Goal: Task Accomplishment & Management: Manage account settings

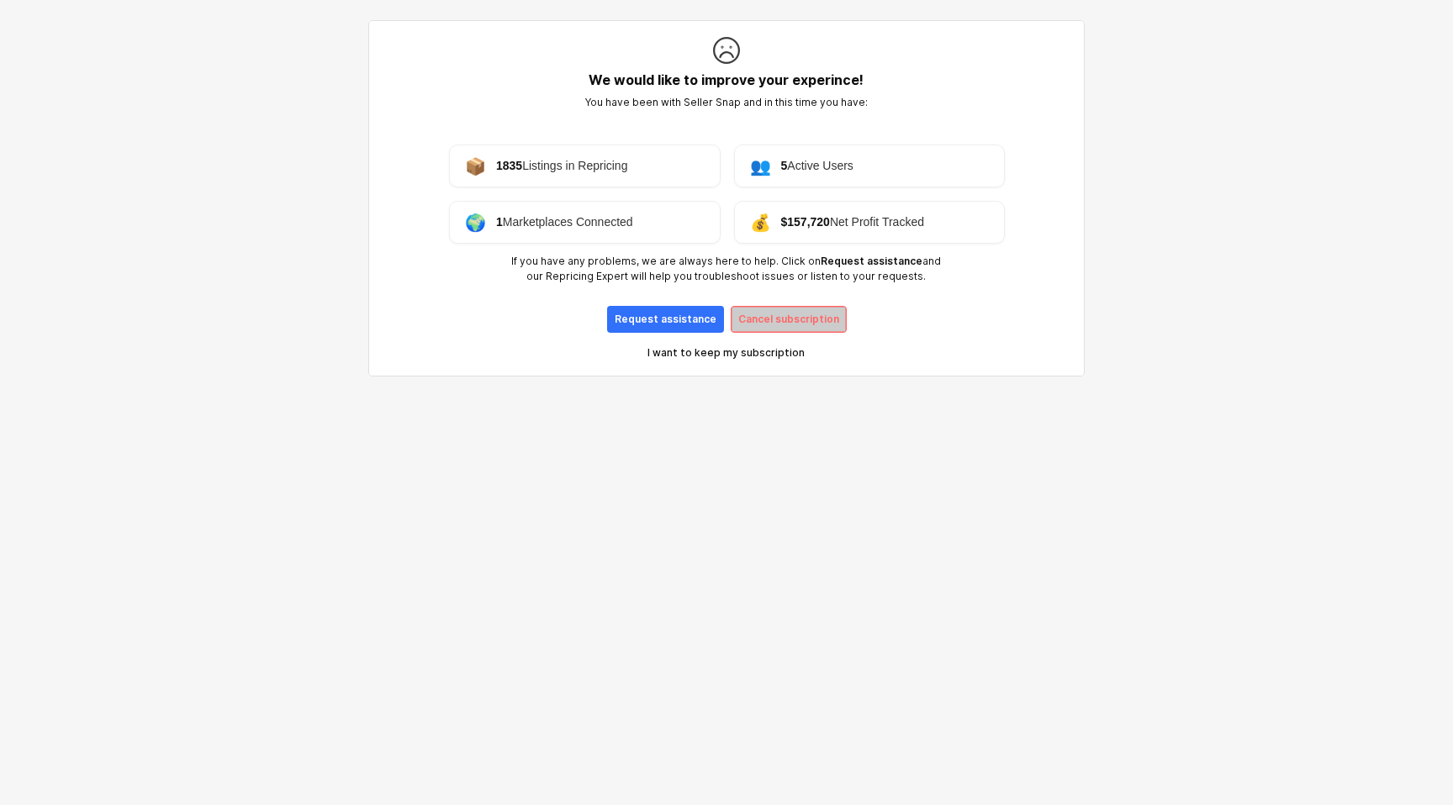
click at [772, 314] on p "Cancel subscription" at bounding box center [788, 319] width 101 height 13
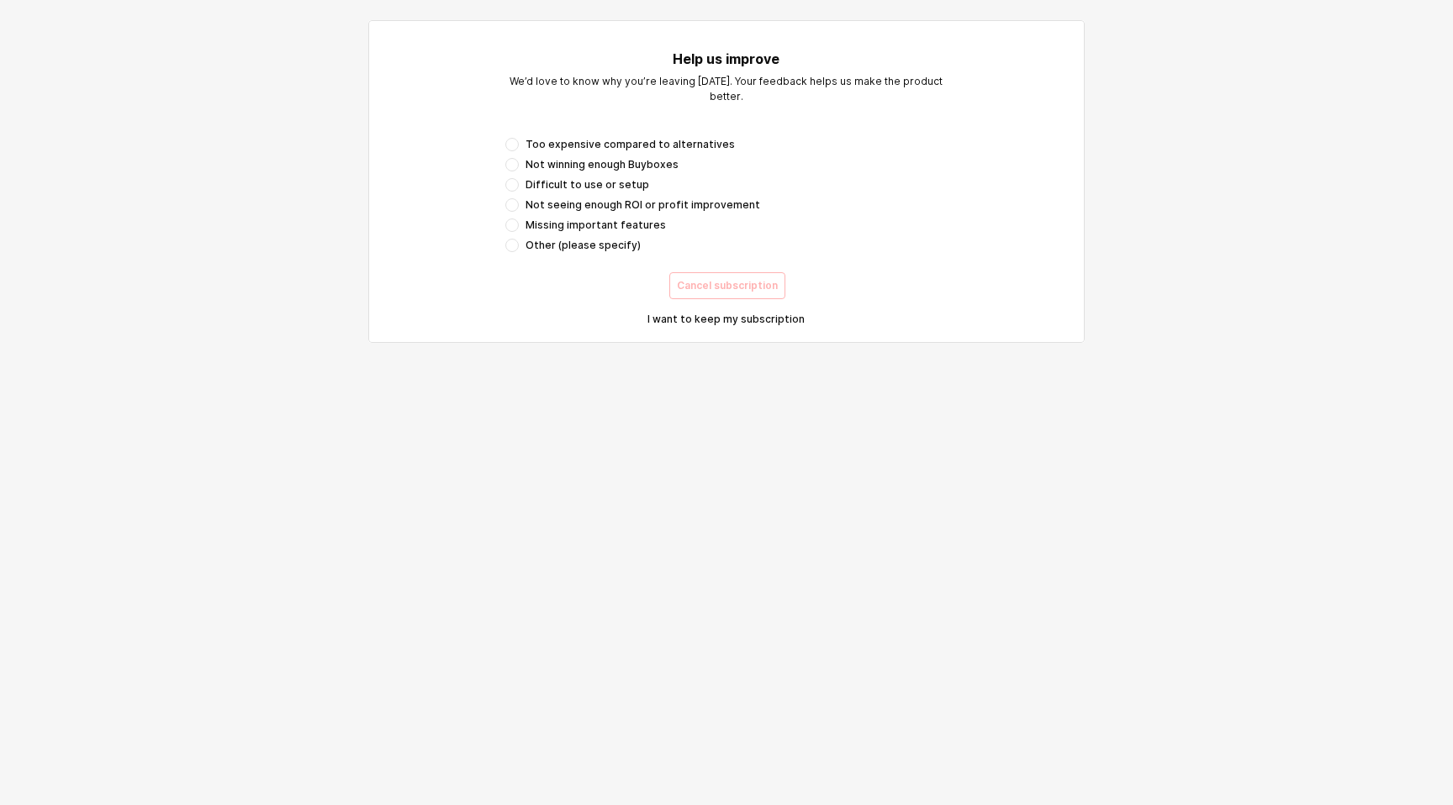
click at [600, 146] on span "Too expensive compared to alternatives" at bounding box center [629, 144] width 209 height 13
click at [745, 288] on p "Cancel subscription" at bounding box center [727, 285] width 101 height 13
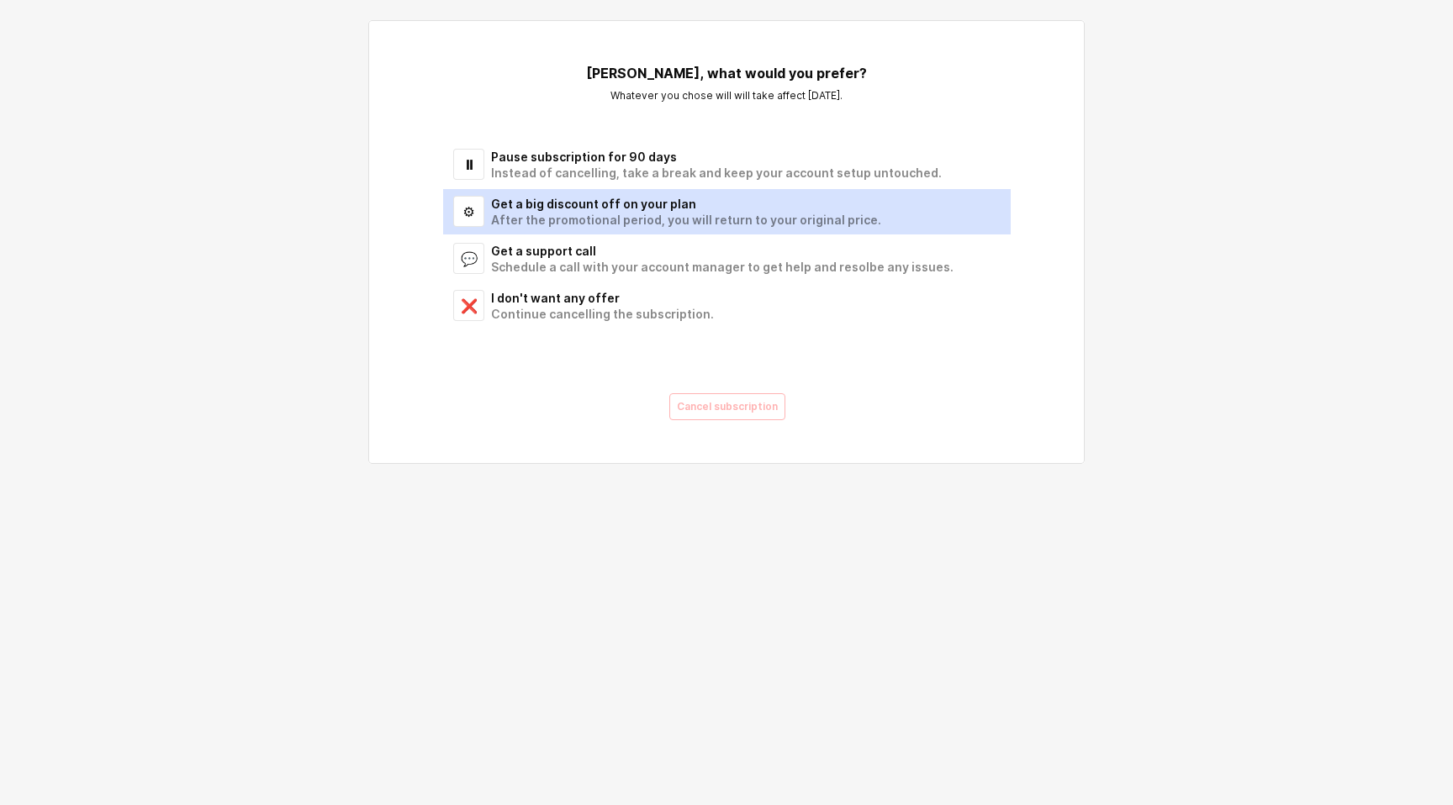
click at [591, 210] on div "Get a big discount off on your plan" at bounding box center [740, 204] width 499 height 16
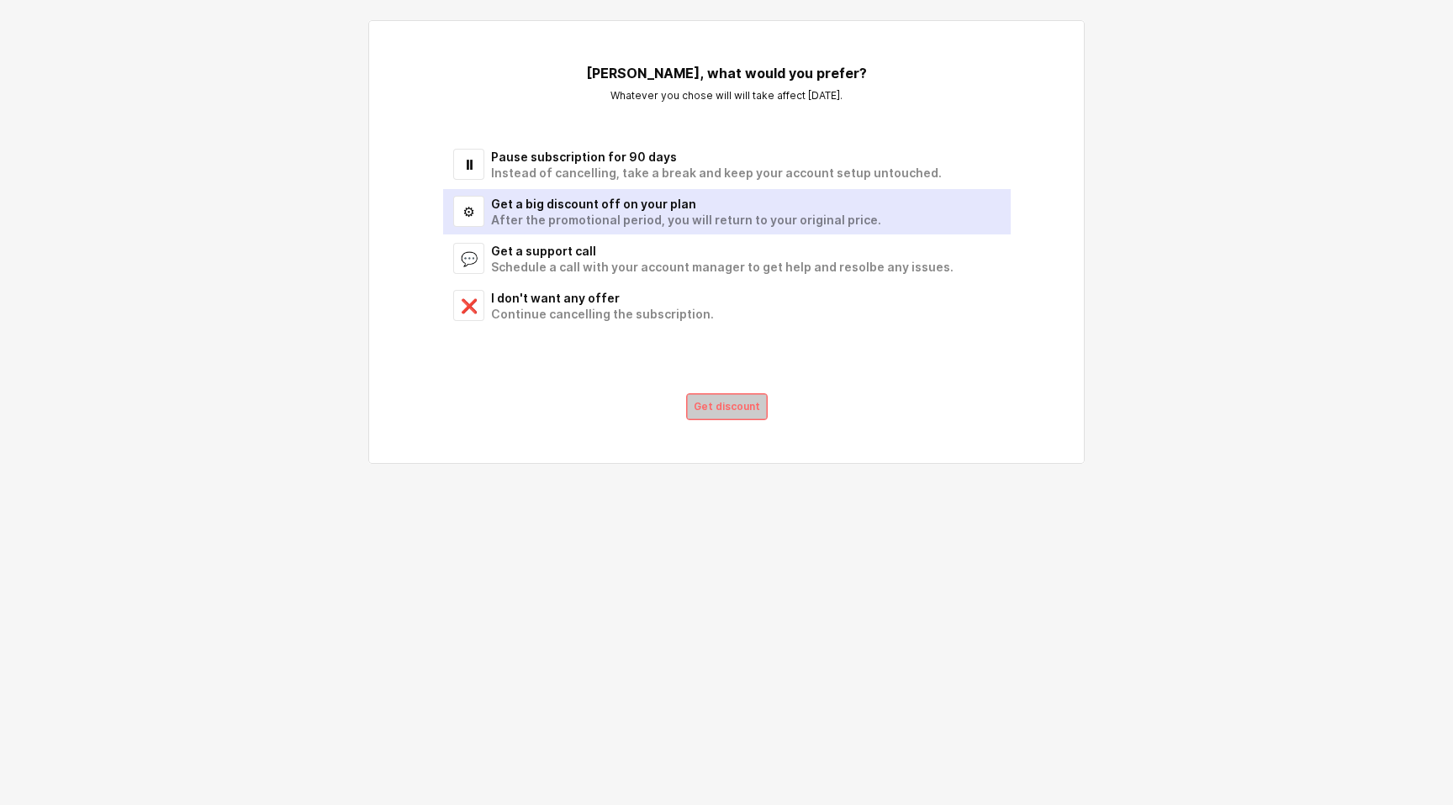
click at [702, 409] on p "Get discount" at bounding box center [727, 406] width 66 height 13
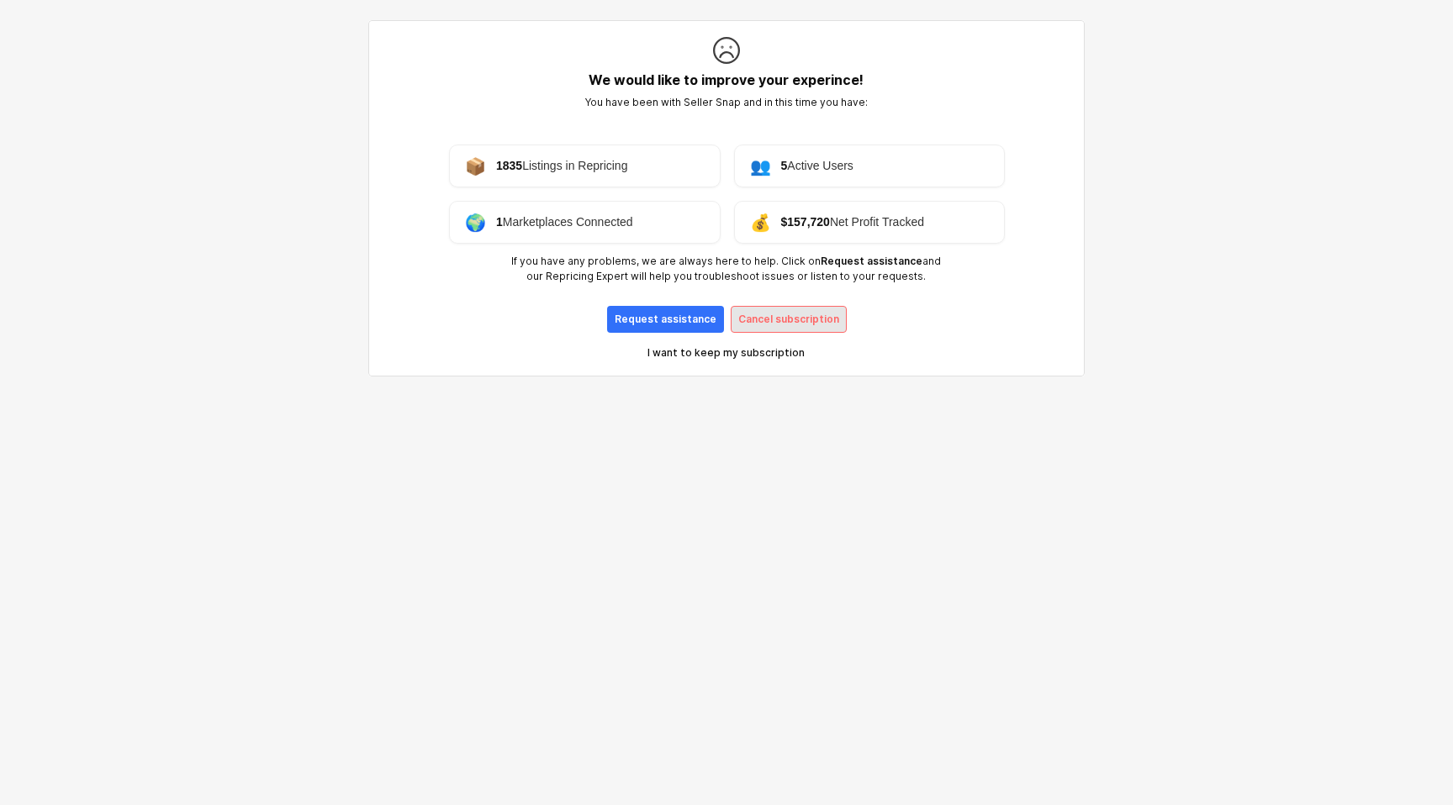
click at [770, 309] on div "Cancel subscription" at bounding box center [788, 319] width 101 height 25
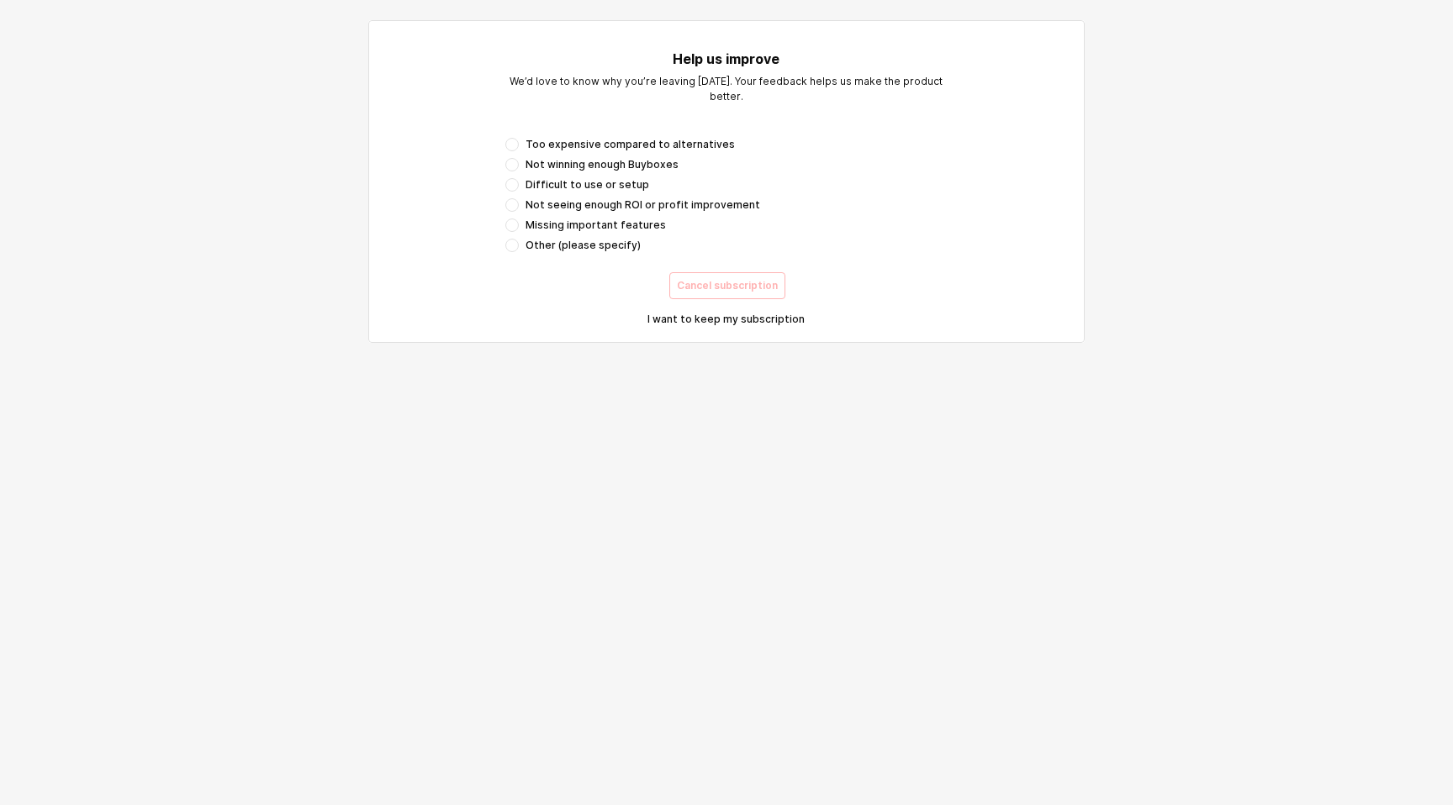
click at [641, 165] on span "Not winning enough Buyboxes" at bounding box center [601, 164] width 153 height 13
click at [731, 302] on div "Cancel subscription" at bounding box center [726, 286] width 569 height 34
click at [725, 295] on div "Cancel subscription" at bounding box center [727, 285] width 101 height 25
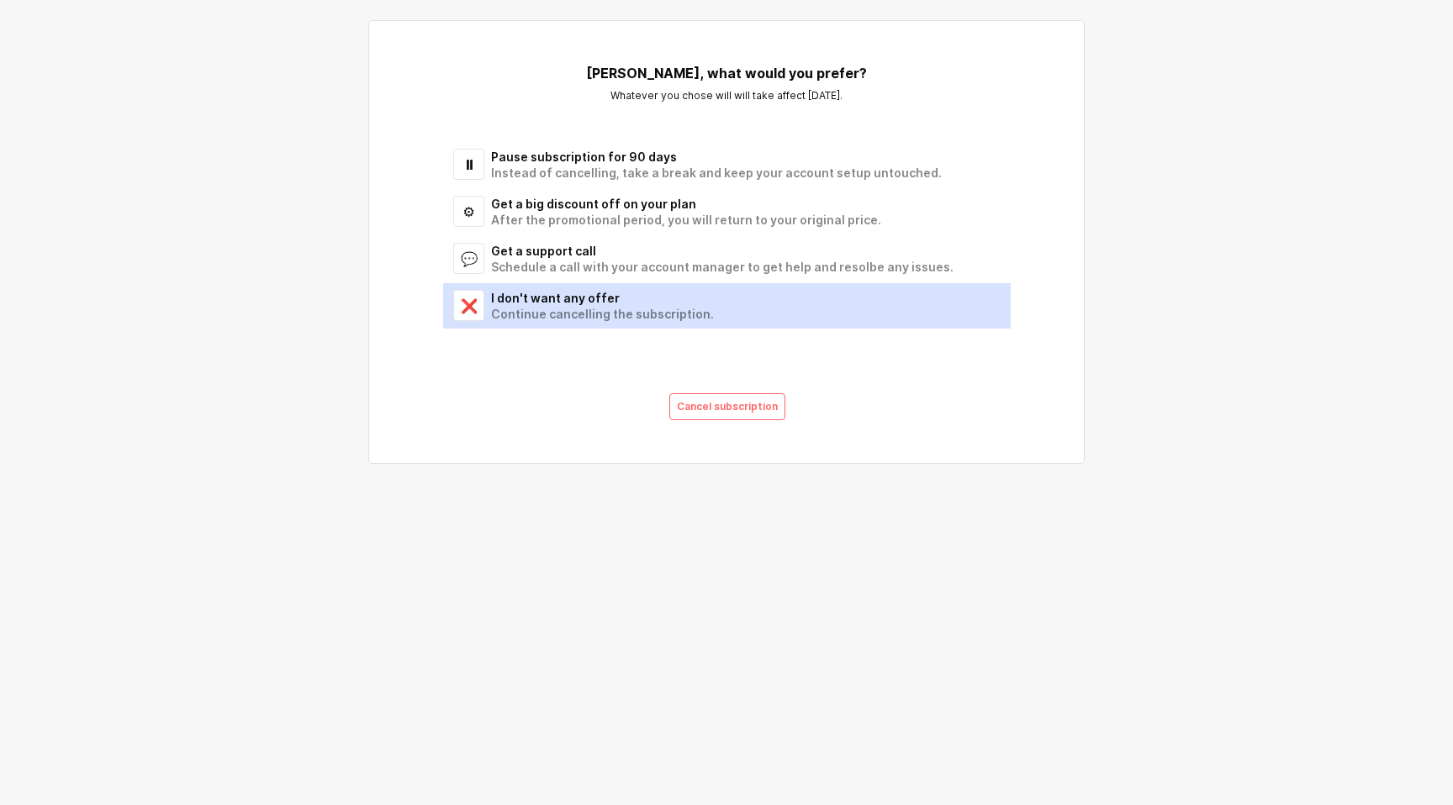
click at [594, 299] on div "I don't want any offer" at bounding box center [740, 298] width 499 height 16
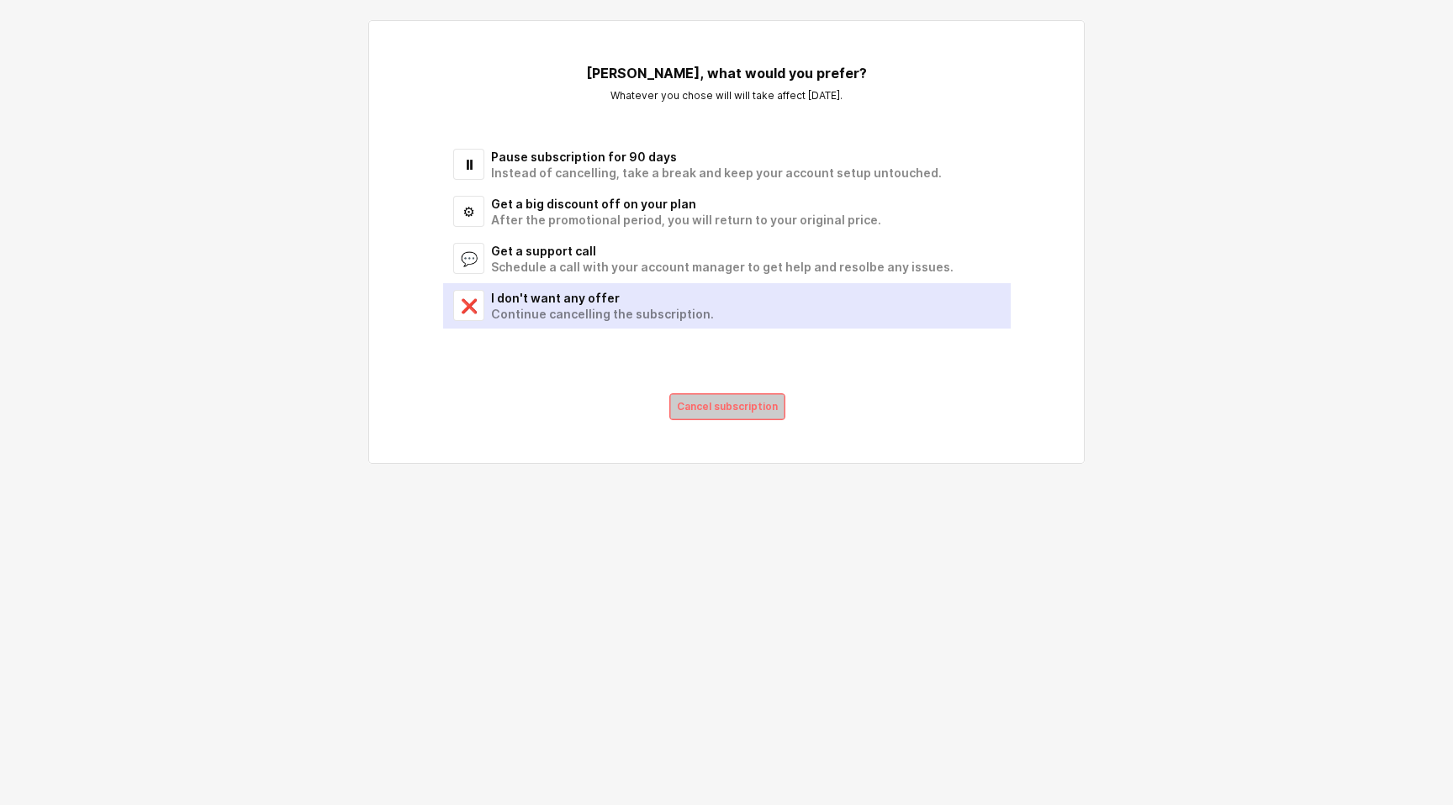
click at [691, 398] on div "Cancel subscription" at bounding box center [727, 406] width 101 height 25
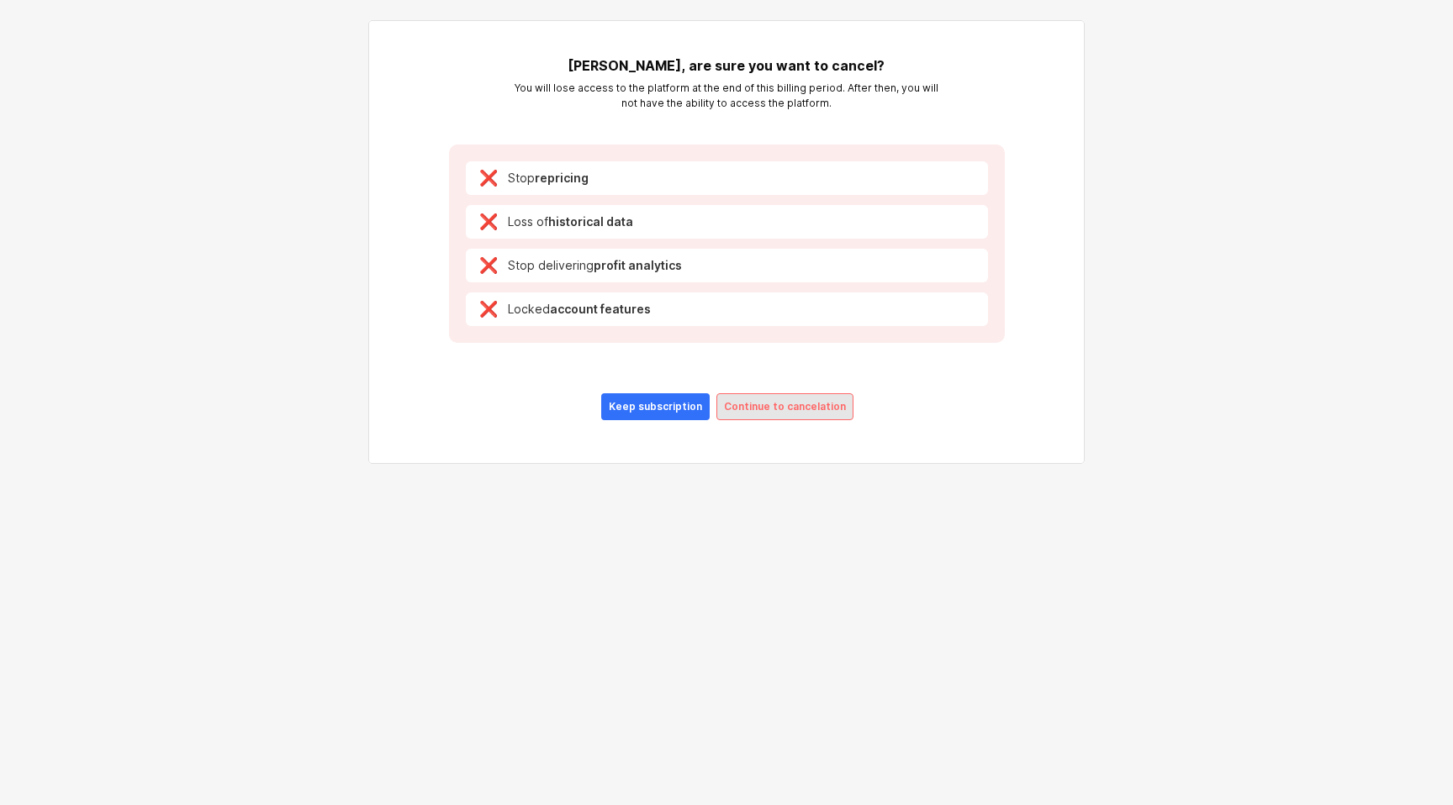
click at [756, 399] on div "Continue to cancelation" at bounding box center [785, 406] width 122 height 25
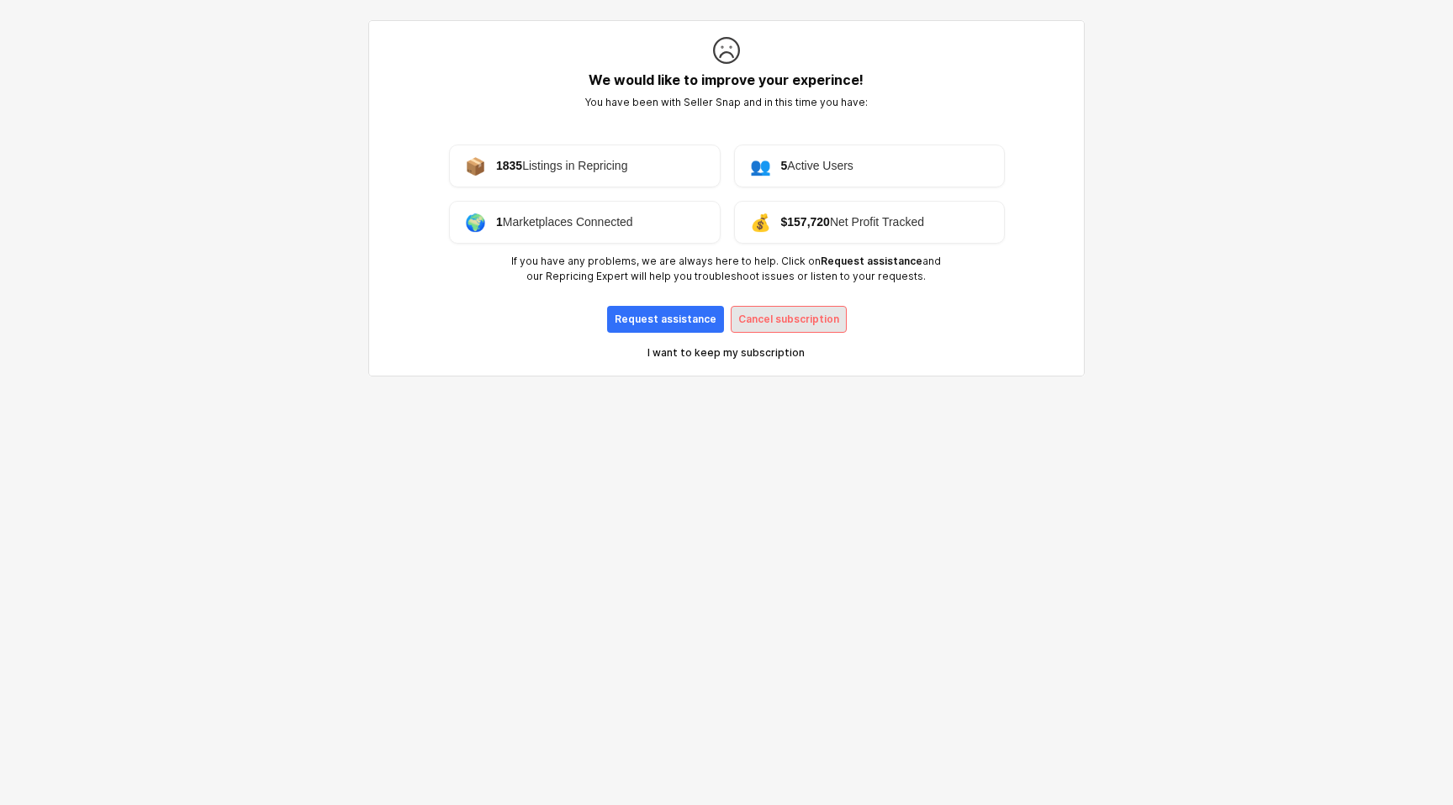
click at [778, 317] on p "Cancel subscription" at bounding box center [788, 319] width 101 height 13
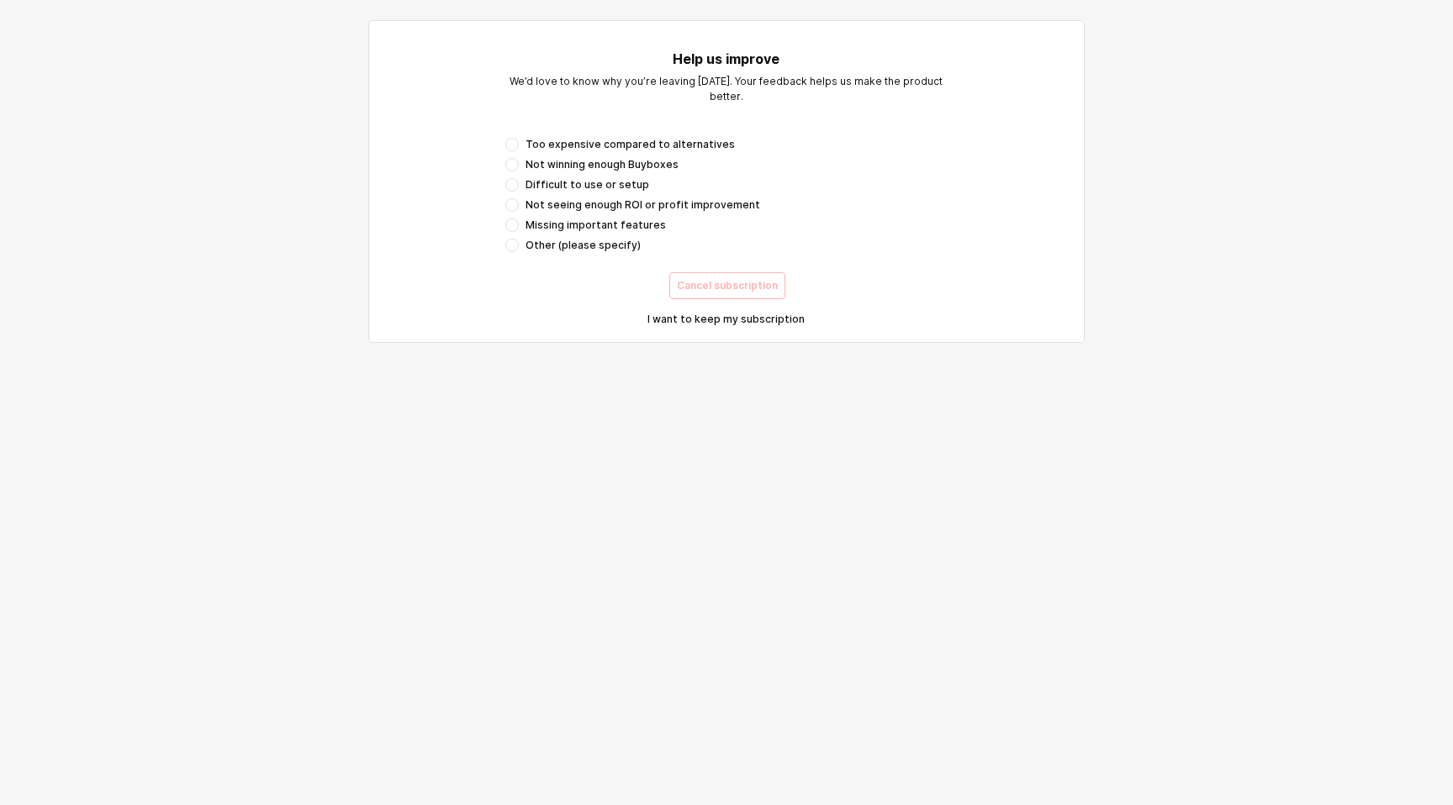
click at [619, 165] on span "Not winning enough Buyboxes" at bounding box center [601, 164] width 153 height 13
click at [719, 283] on p "Cancel subscription" at bounding box center [727, 285] width 101 height 13
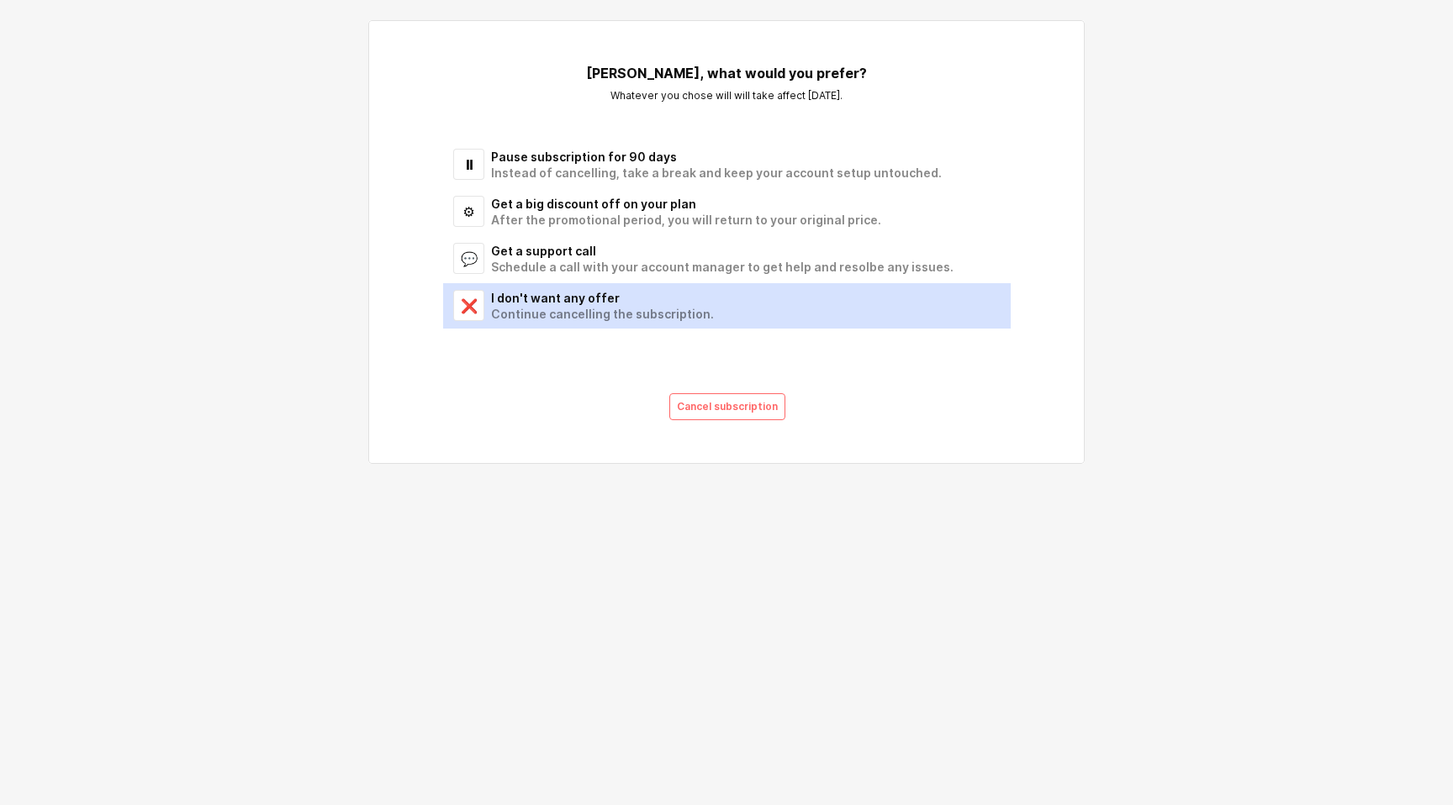
click at [608, 303] on div "I don't want any offer" at bounding box center [740, 298] width 499 height 16
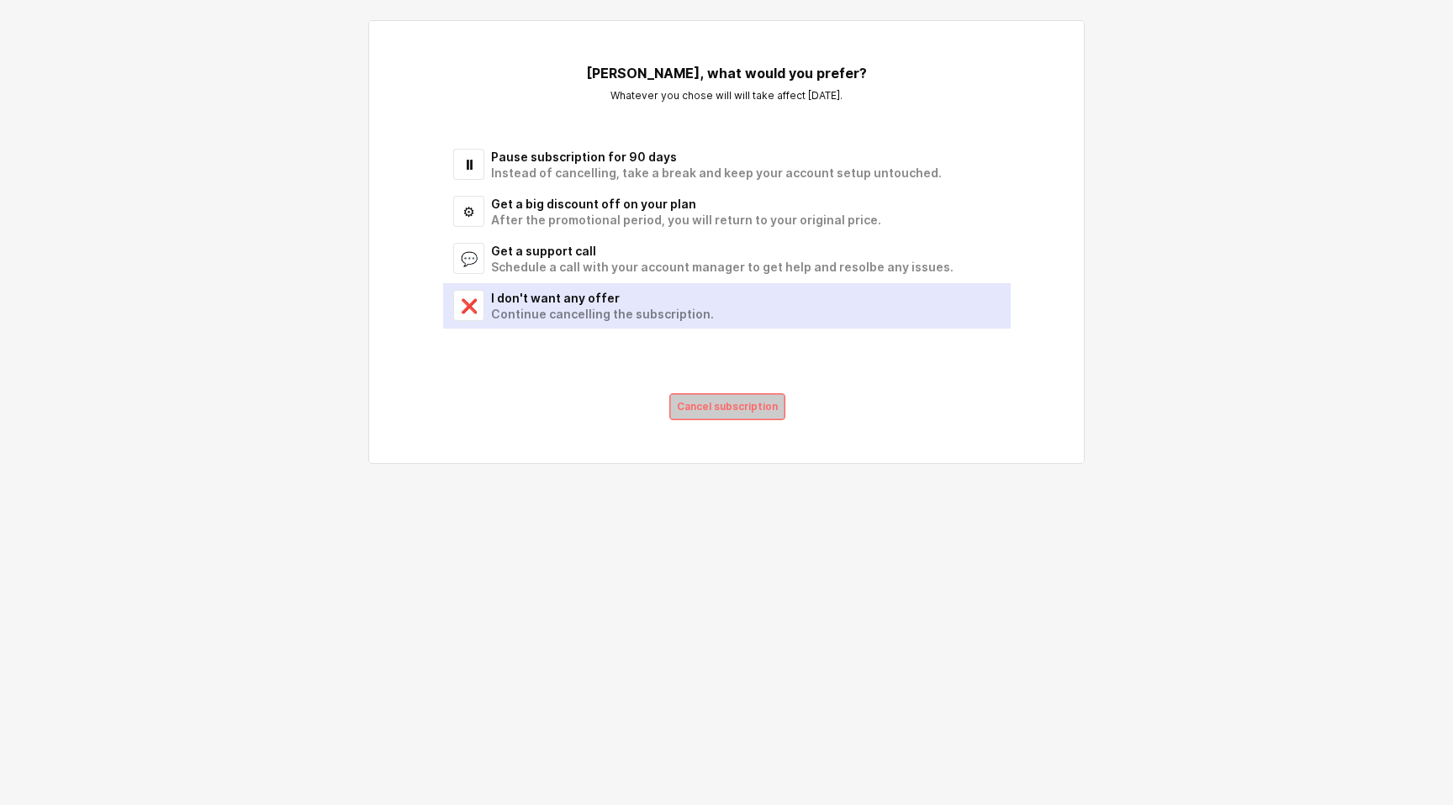
click at [693, 394] on div "Cancel subscription" at bounding box center [727, 406] width 101 height 25
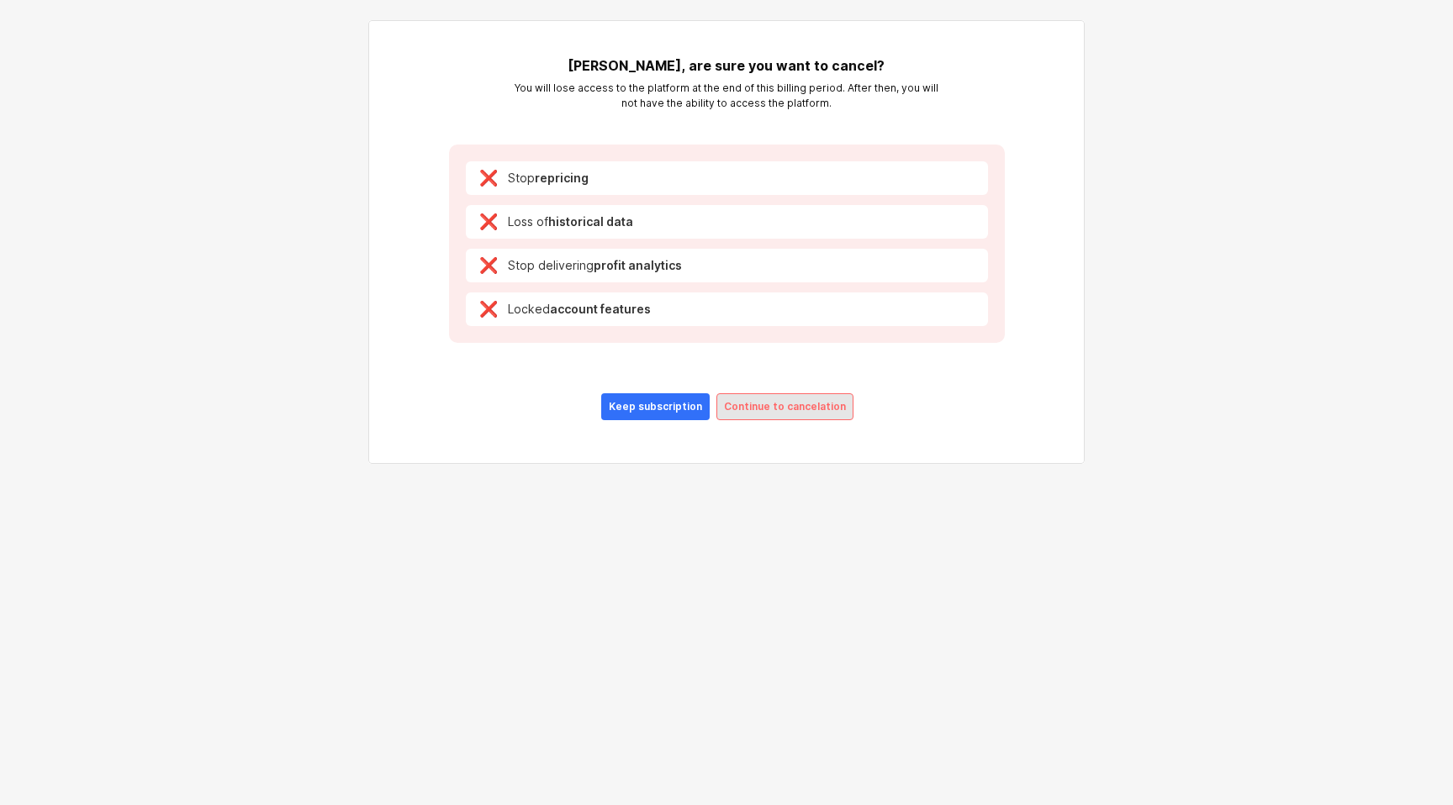
click at [737, 398] on div "Continue to cancelation" at bounding box center [785, 406] width 122 height 25
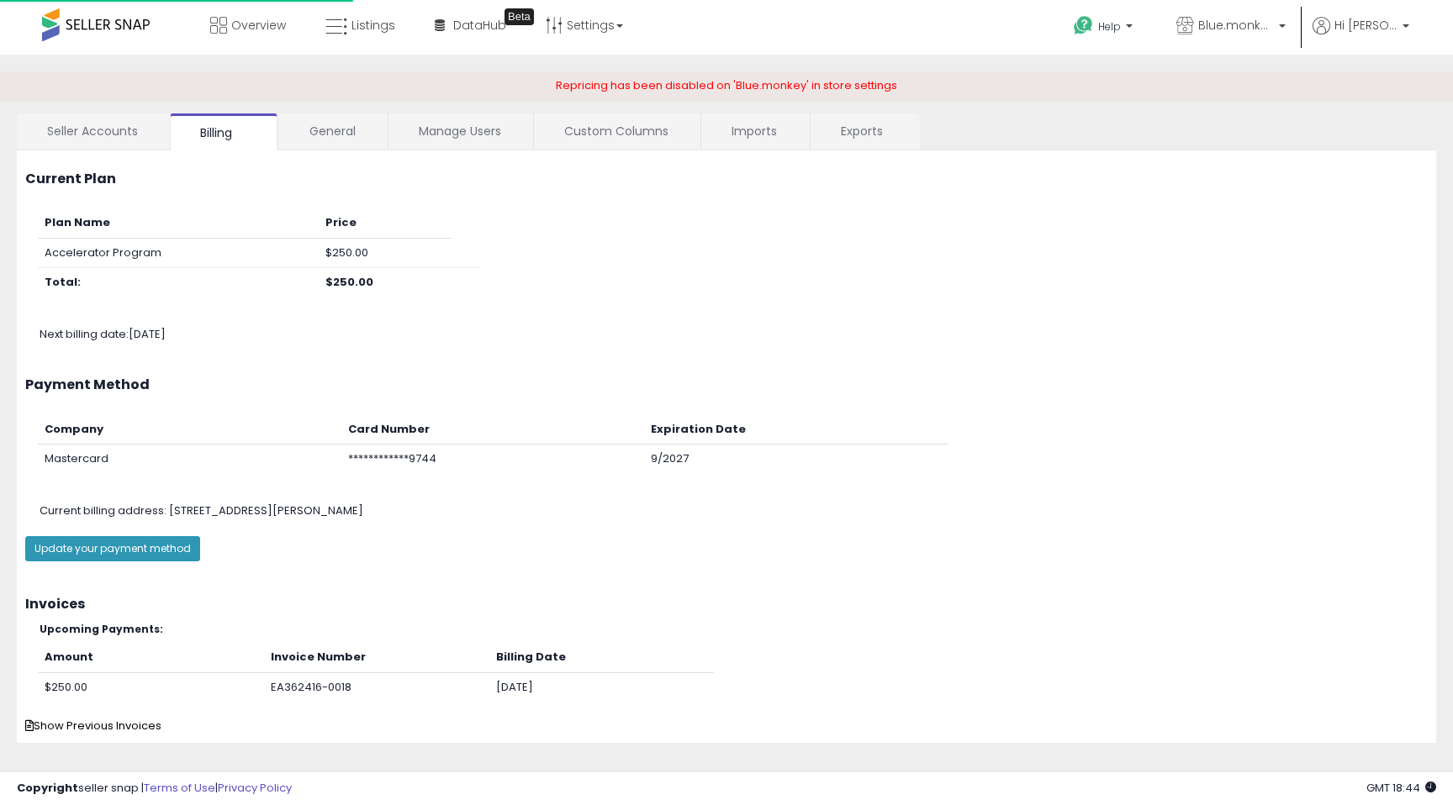
scroll to position [22, 0]
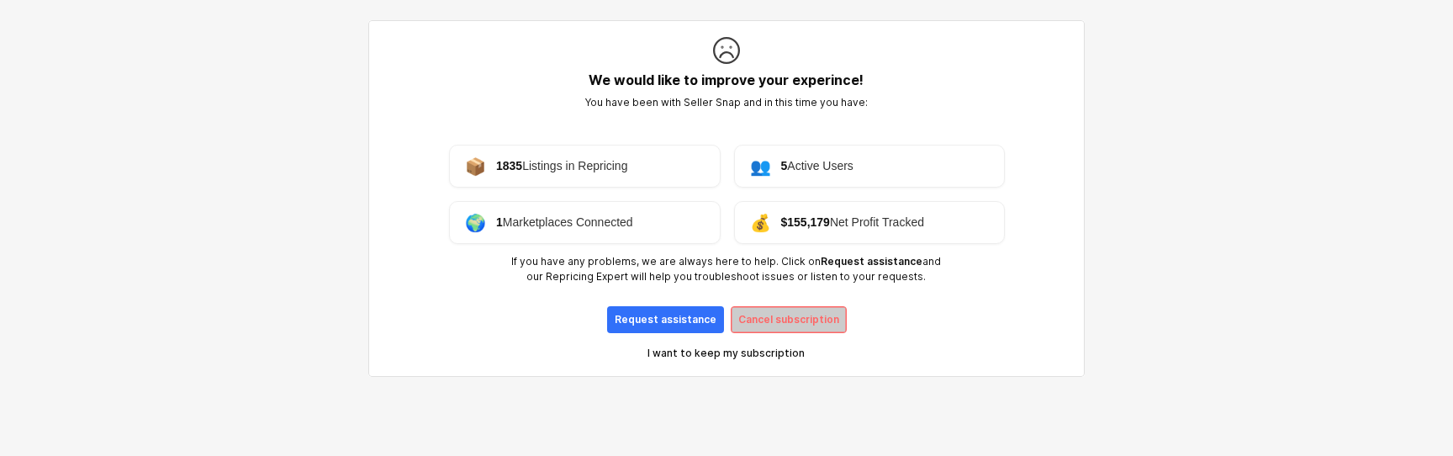
click at [774, 312] on div "Cancel subscription" at bounding box center [788, 319] width 101 height 25
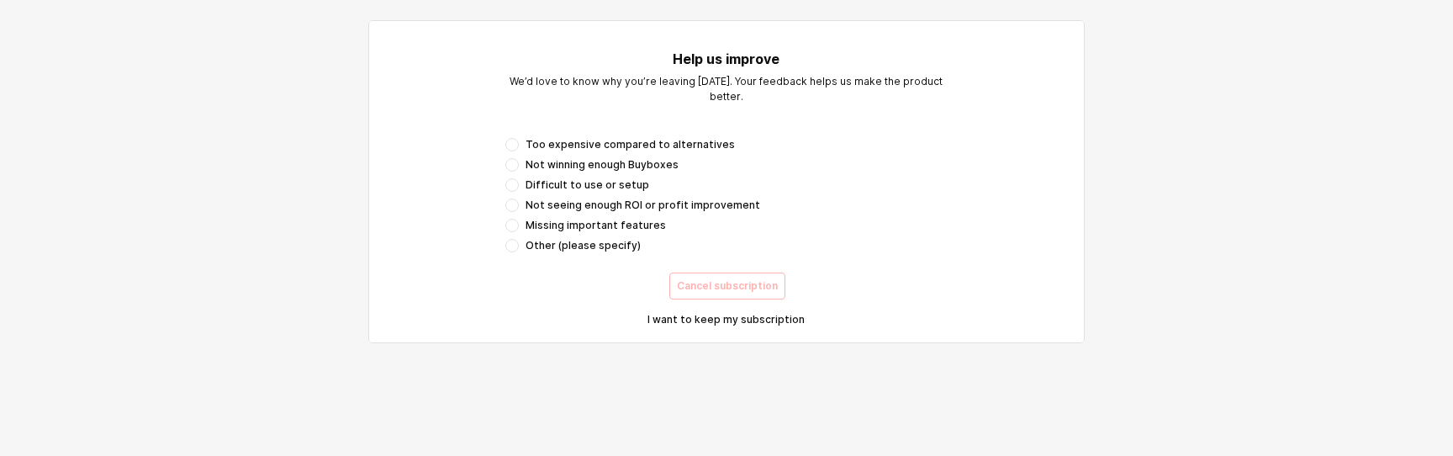
click at [597, 183] on span "Difficult to use or setup" at bounding box center [587, 184] width 124 height 13
click at [712, 281] on p "Cancel subscription" at bounding box center [727, 285] width 101 height 13
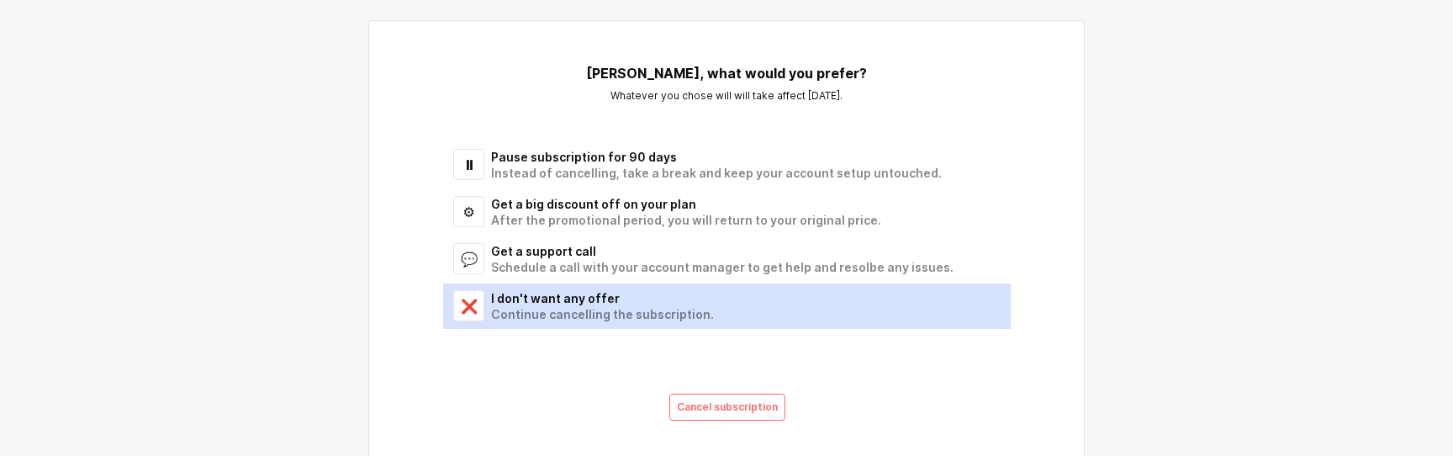
click at [590, 294] on div "I don't want any offer" at bounding box center [740, 298] width 499 height 16
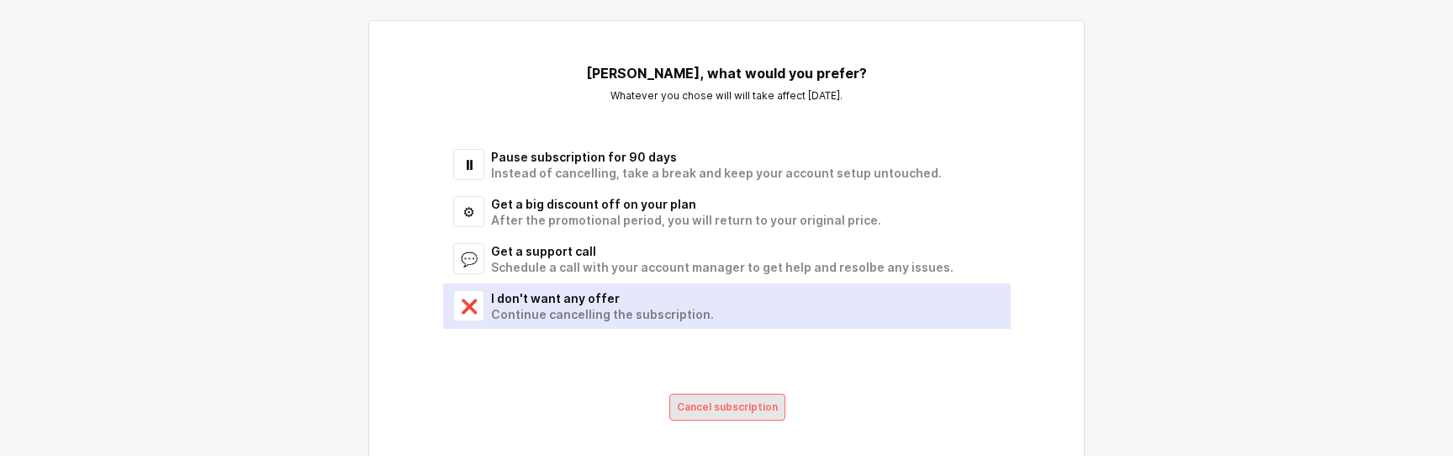
click at [719, 406] on p "Cancel subscription" at bounding box center [727, 406] width 101 height 13
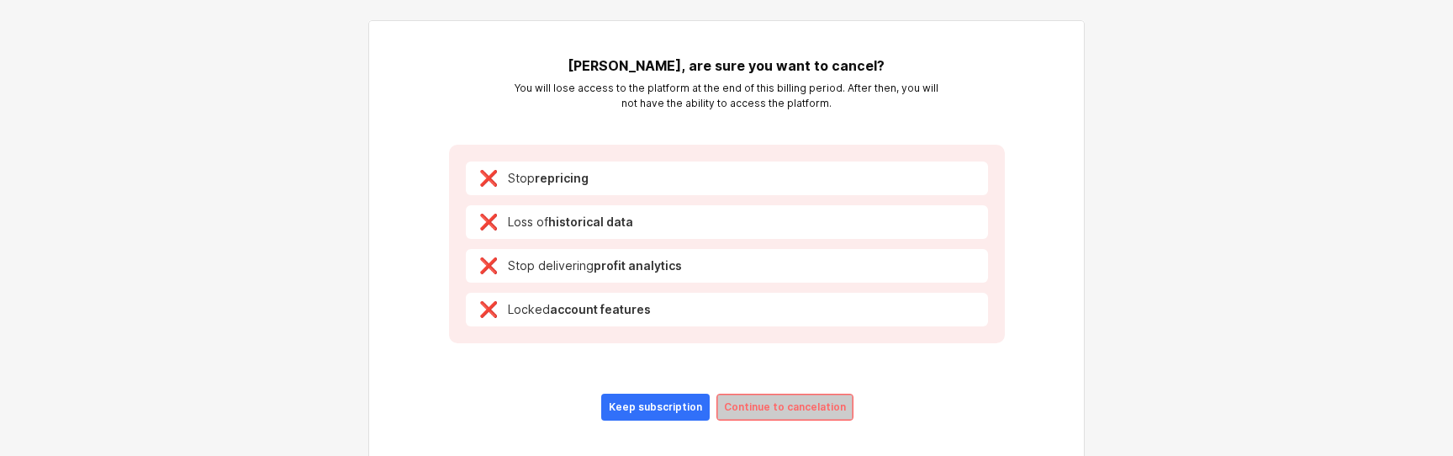
click at [746, 400] on p "Continue to cancelation" at bounding box center [785, 406] width 122 height 13
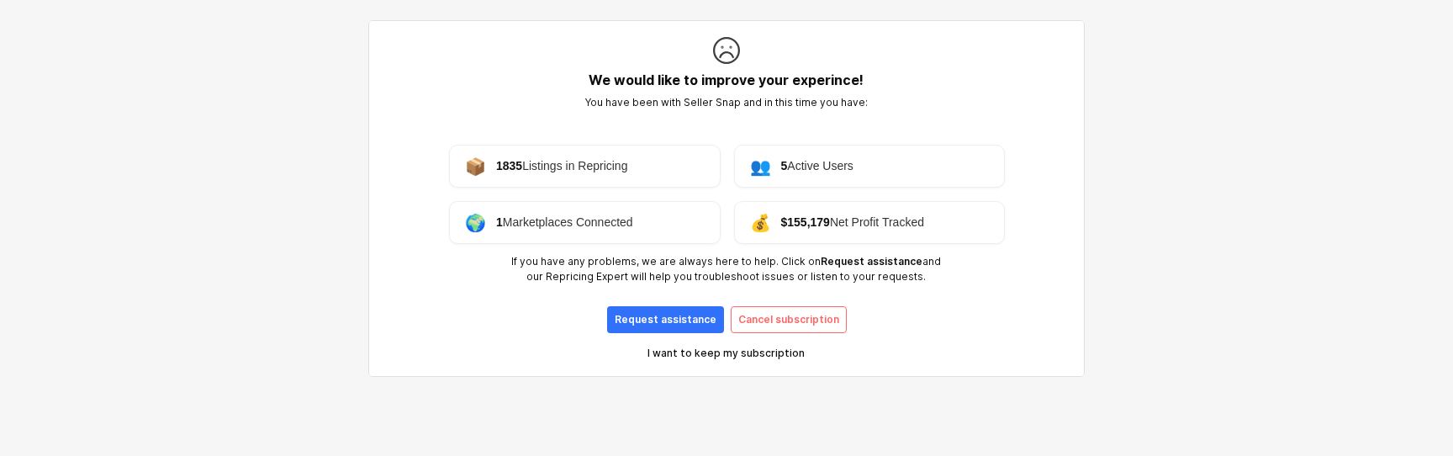
click at [776, 340] on button "I want to keep my subscription" at bounding box center [725, 353] width 441 height 27
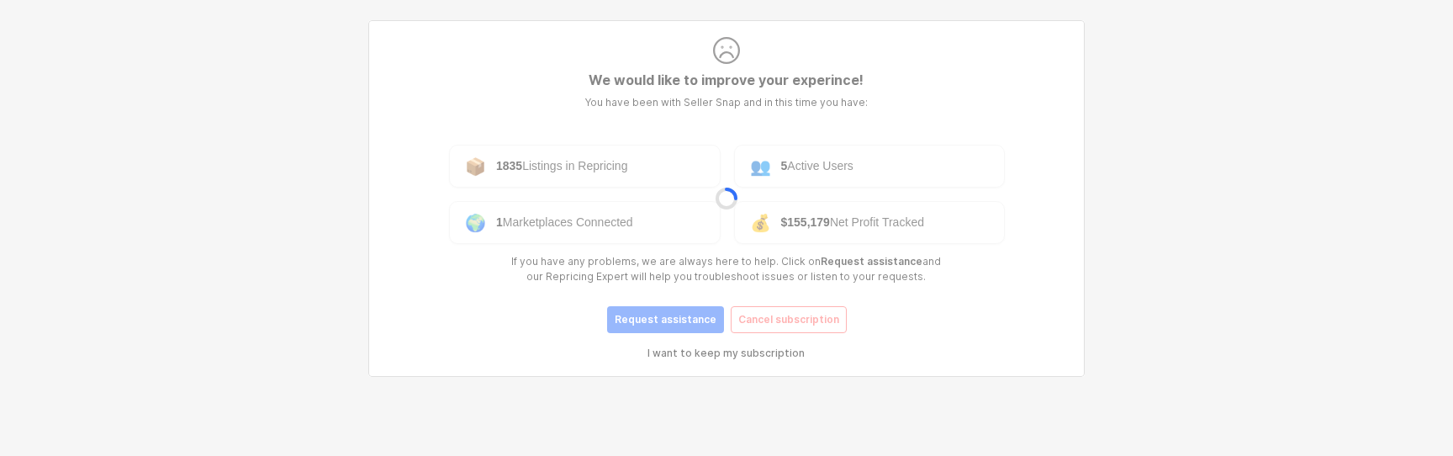
click at [775, 330] on div "App Frame" at bounding box center [726, 199] width 703 height 350
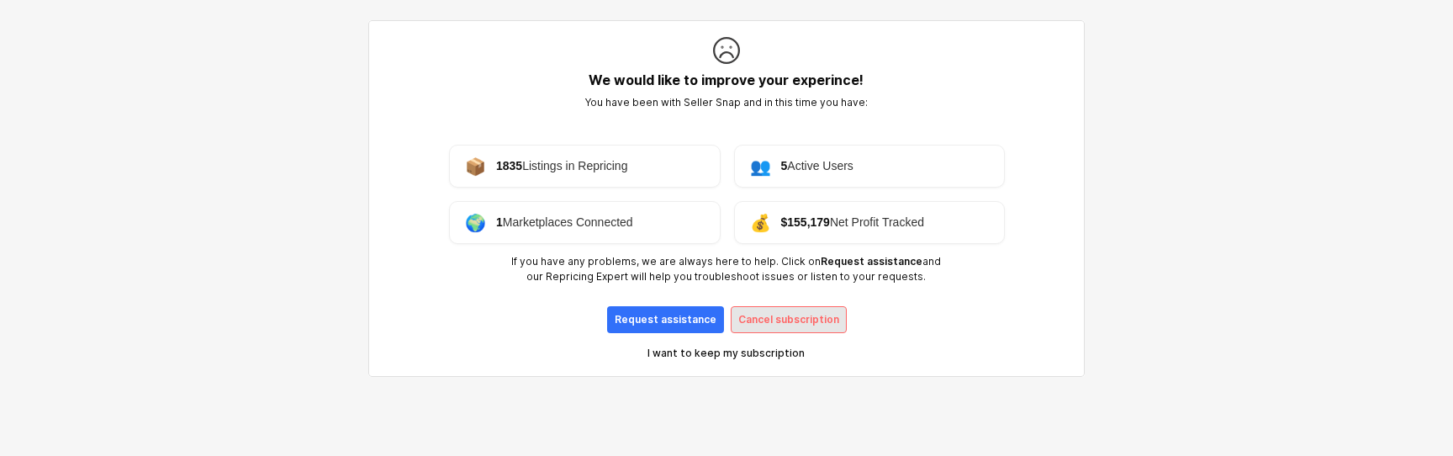
click at [755, 324] on p "Cancel subscription" at bounding box center [788, 319] width 101 height 13
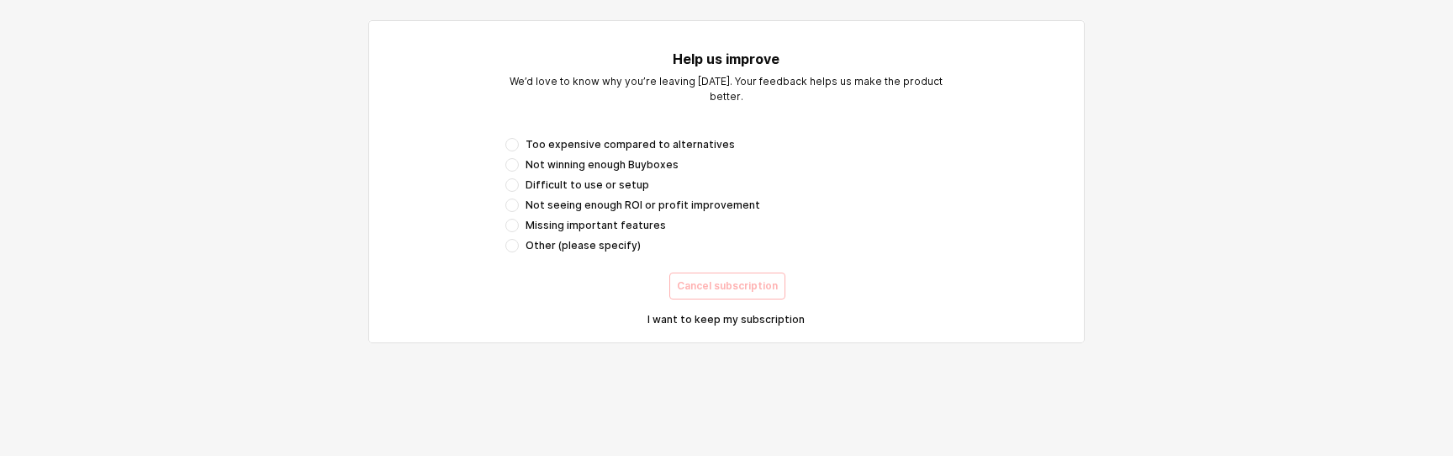
click at [546, 198] on span "Not seeing enough ROI or profit improvement" at bounding box center [642, 204] width 235 height 13
click at [684, 284] on p "Cancel subscription" at bounding box center [727, 285] width 101 height 13
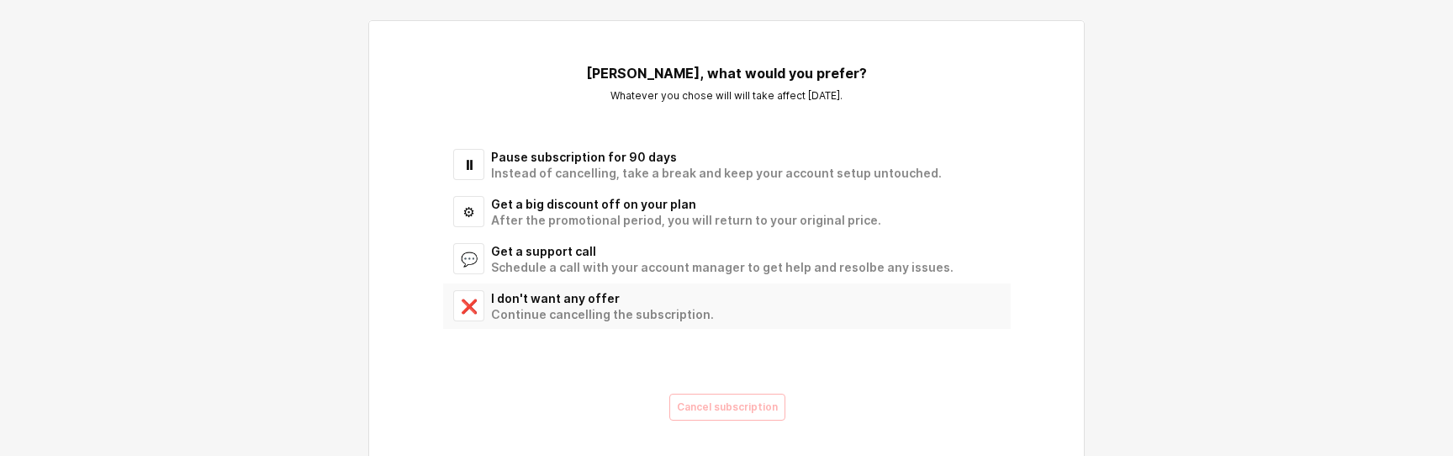
click at [578, 309] on div "Continue cancelling the subscription." at bounding box center [740, 314] width 499 height 16
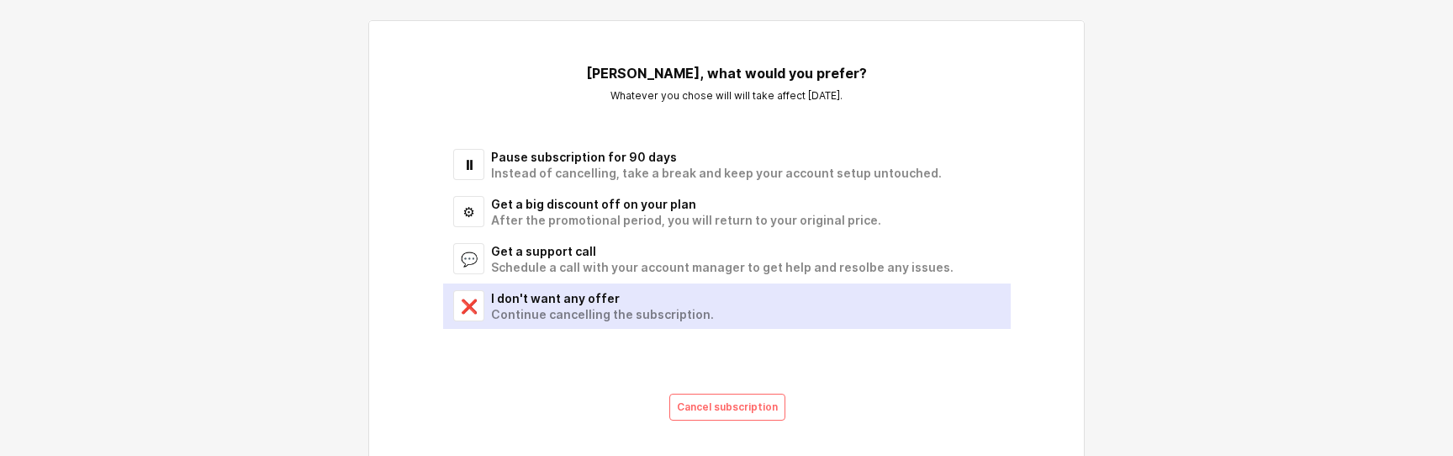
click at [688, 393] on div "Cancel subscription" at bounding box center [726, 407] width 569 height 34
click at [692, 400] on p "Cancel subscription" at bounding box center [727, 406] width 101 height 13
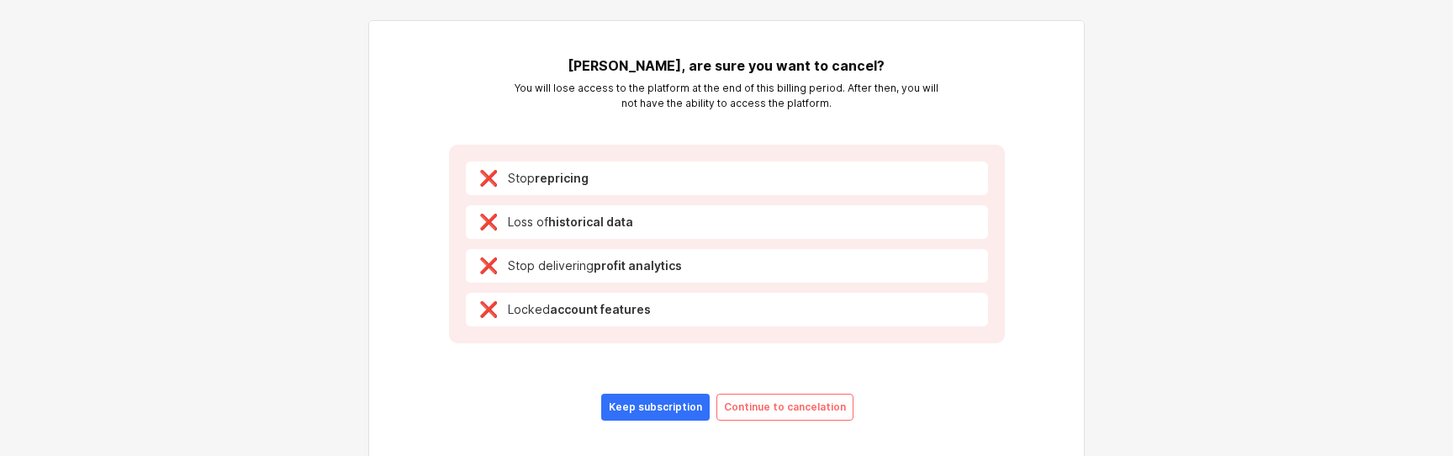
click at [769, 421] on div "Keep subscription Continue to cancelation" at bounding box center [726, 407] width 569 height 34
click at [757, 409] on p "Continue to cancelation" at bounding box center [785, 406] width 122 height 13
